Goal: Transaction & Acquisition: Purchase product/service

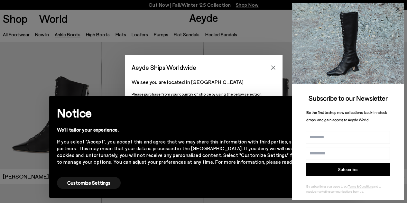
click at [397, 10] on icon at bounding box center [397, 9] width 3 height 3
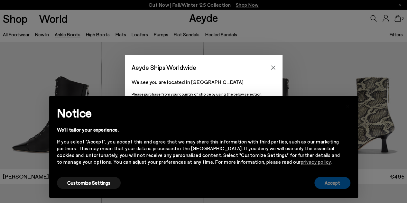
click at [336, 184] on button "Accept" at bounding box center [332, 183] width 36 height 12
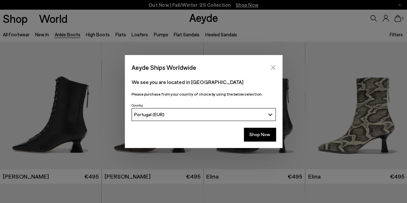
click at [272, 66] on icon "Close" at bounding box center [273, 67] width 5 height 5
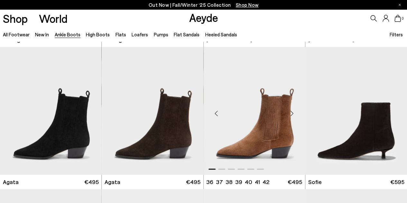
scroll to position [290, 0]
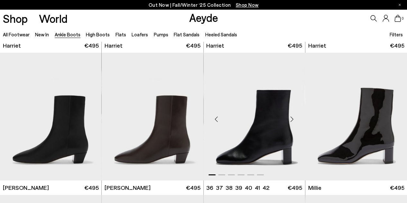
scroll to position [998, 0]
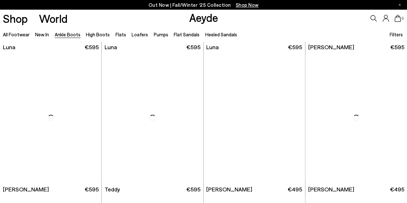
scroll to position [1964, 0]
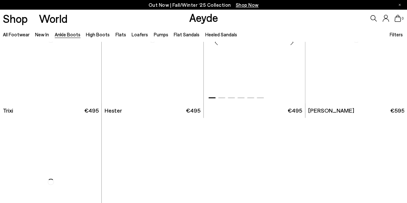
scroll to position [2833, 0]
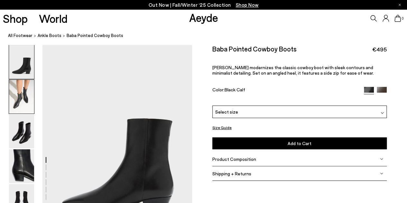
click at [26, 105] on img at bounding box center [21, 97] width 25 height 34
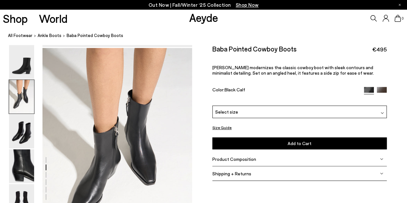
scroll to position [201, 0]
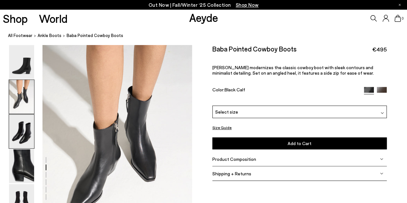
click at [25, 128] on img at bounding box center [21, 132] width 25 height 34
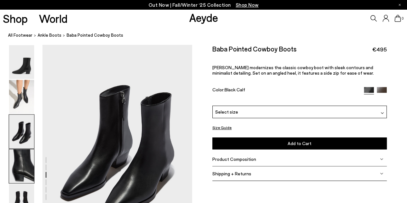
scroll to position [401, 0]
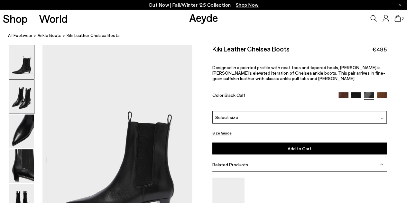
click at [27, 89] on img at bounding box center [21, 97] width 25 height 34
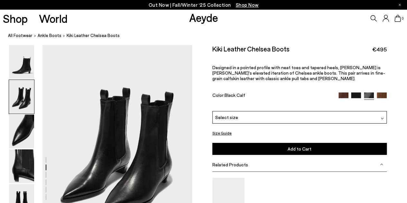
scroll to position [233, 0]
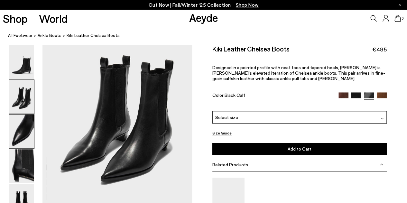
click at [21, 129] on img at bounding box center [21, 132] width 25 height 34
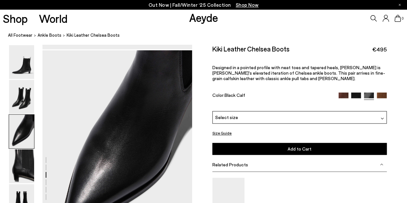
scroll to position [401, 0]
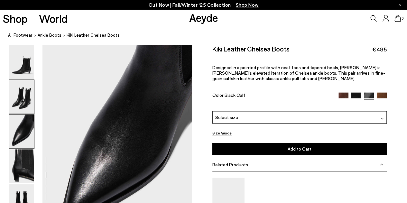
click at [12, 87] on img at bounding box center [21, 97] width 25 height 34
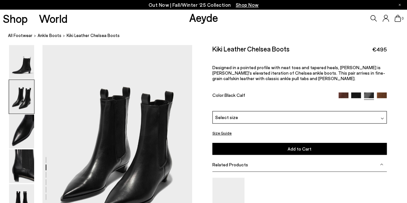
scroll to position [201, 0]
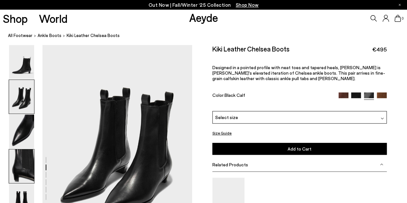
click at [24, 173] on img at bounding box center [21, 166] width 25 height 34
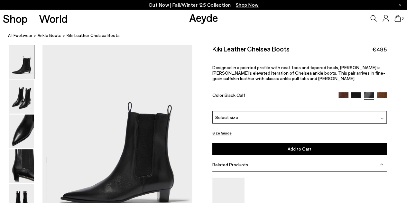
scroll to position [0, 0]
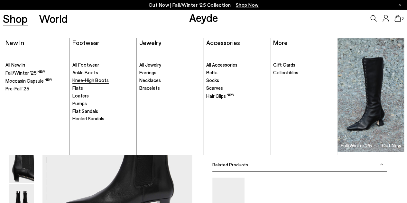
click at [96, 78] on span "Knee-High Boots" at bounding box center [90, 80] width 36 height 6
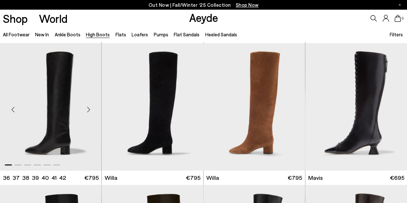
scroll to position [161, 0]
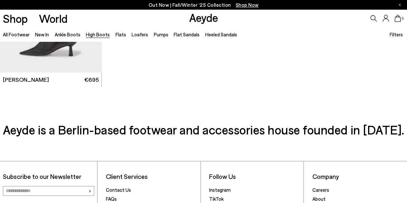
scroll to position [1545, 0]
